Goal: Transaction & Acquisition: Book appointment/travel/reservation

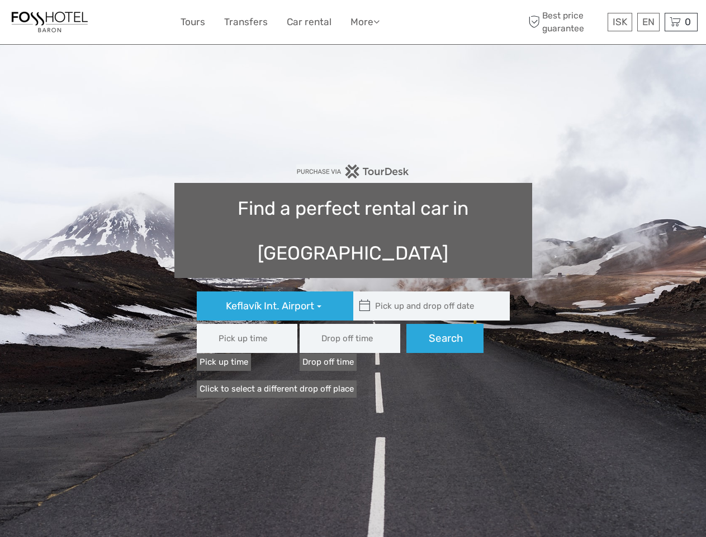
type input "08:00"
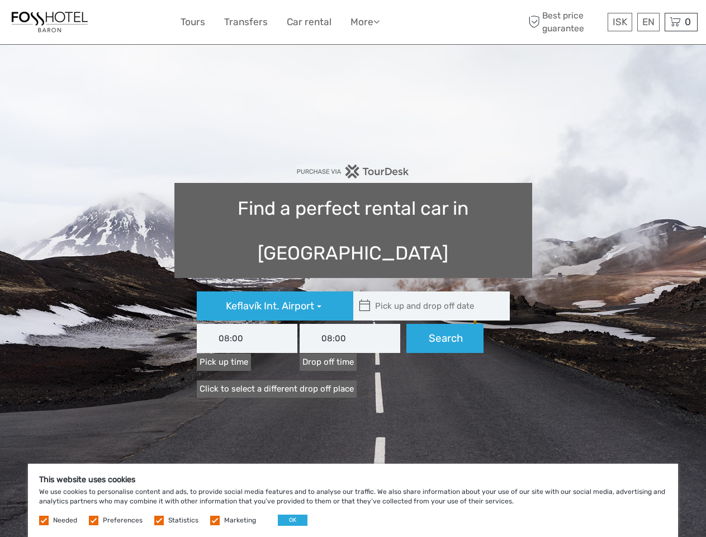
click at [353, 22] on link "More" at bounding box center [365, 22] width 29 height 16
click at [365, 22] on link "More" at bounding box center [365, 22] width 29 height 16
click at [379, 21] on icon at bounding box center [376, 22] width 6 height 10
click at [619, 22] on span "ISK" at bounding box center [620, 21] width 15 height 11
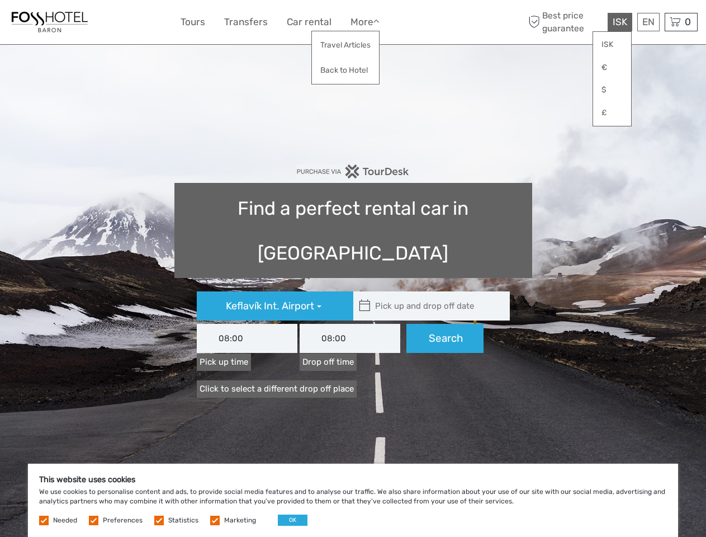
click at [648, 22] on div "EN English Español Deutsch" at bounding box center [648, 22] width 22 height 18
click at [681, 22] on div "0 Items Total 0 ISK Checkout The shopping cart is empty." at bounding box center [681, 22] width 33 height 18
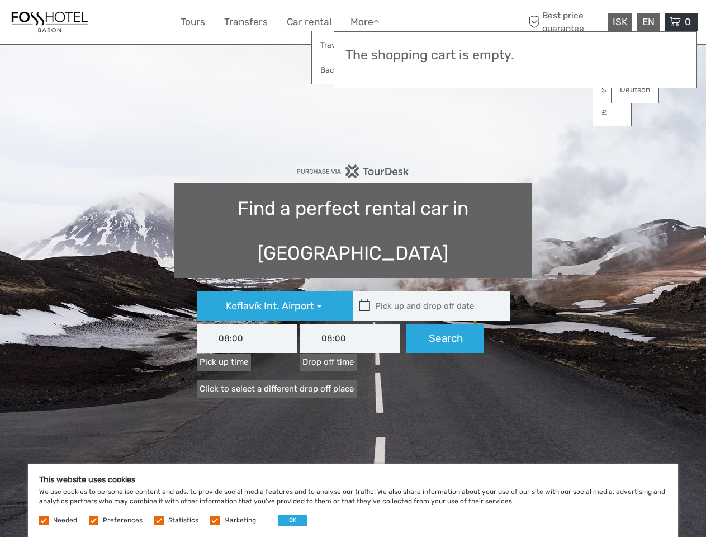
click at [365, 297] on icon at bounding box center [365, 306] width 12 height 18
click at [429, 291] on input "text" at bounding box center [428, 305] width 151 height 29
type input "[DATE]"
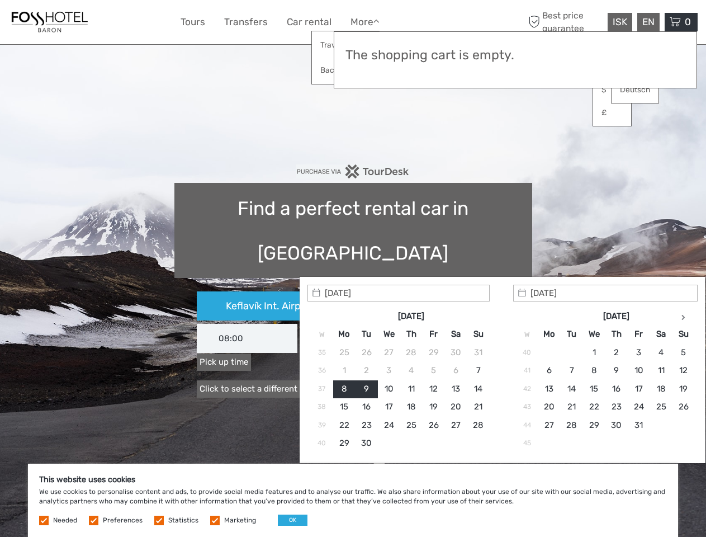
click at [445, 294] on input "[DATE]" at bounding box center [399, 293] width 182 height 17
click at [288, 520] on button "OK" at bounding box center [293, 519] width 30 height 11
type input "[DATE] - [DATE]"
